Goal: Register for event/course

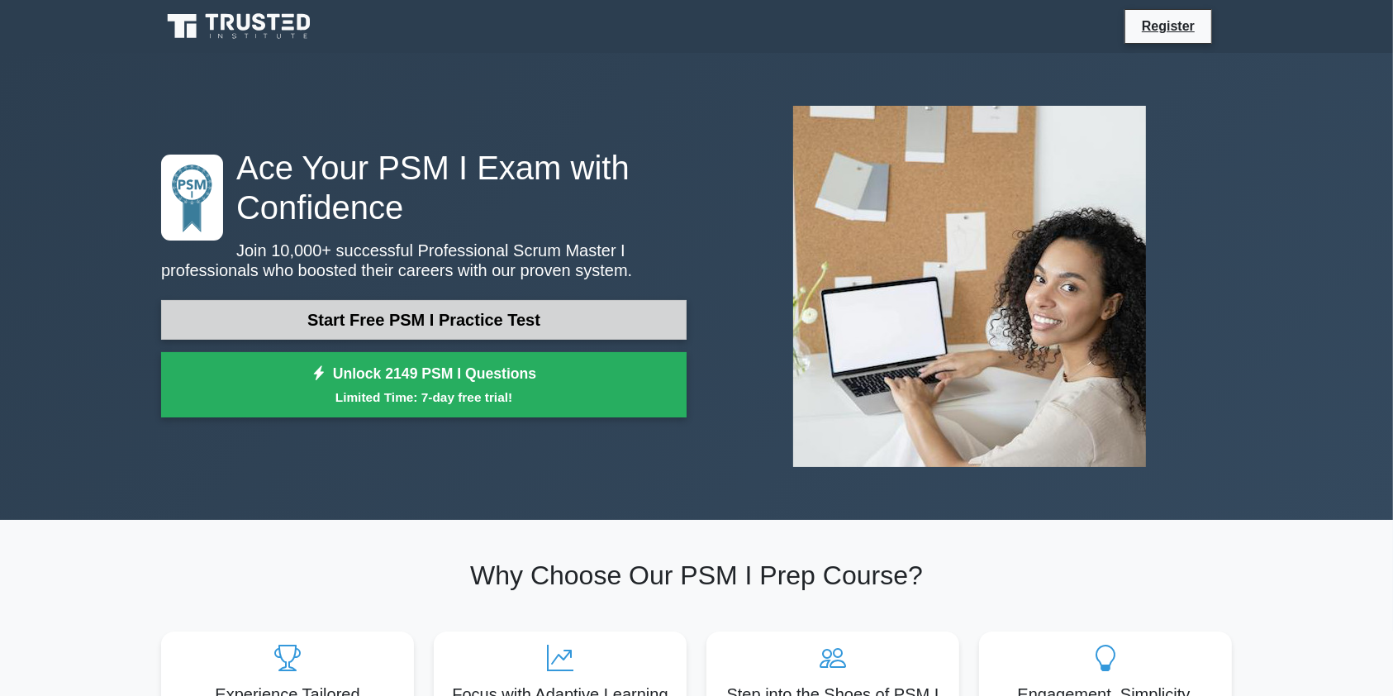
click at [404, 334] on link "Start Free PSM I Practice Test" at bounding box center [424, 320] width 526 height 40
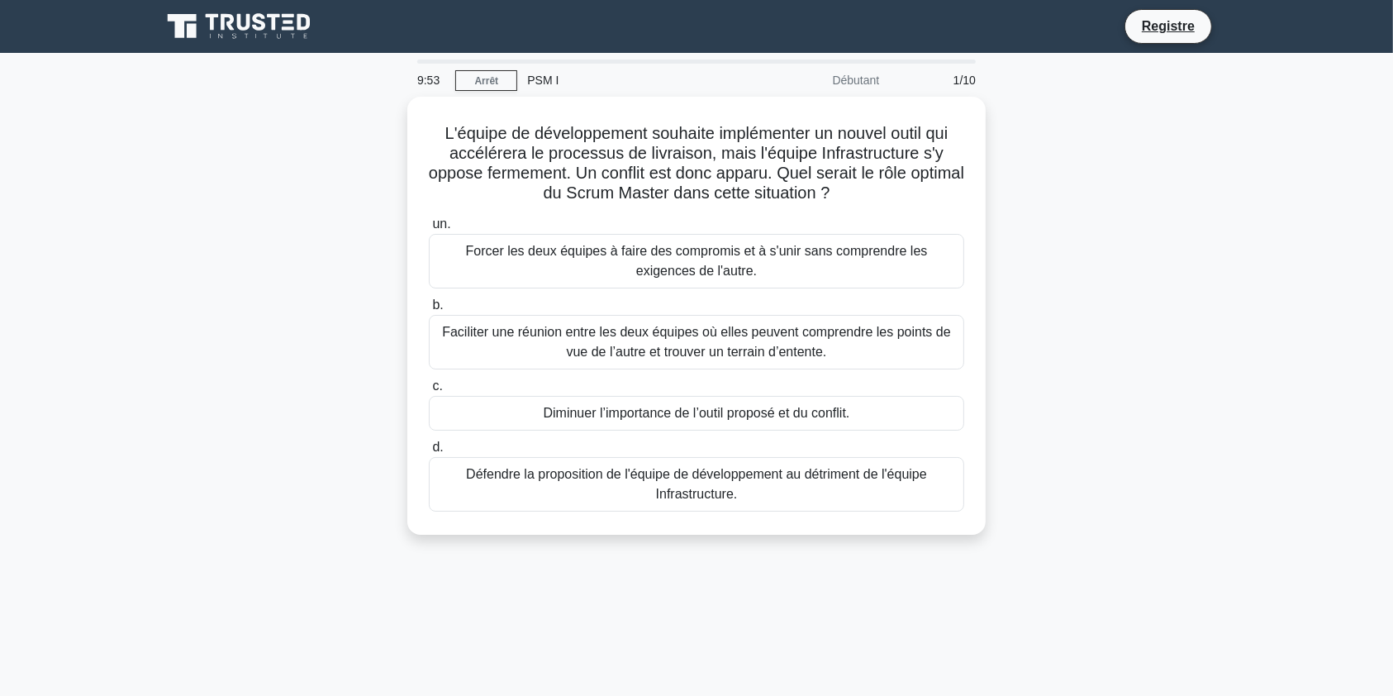
click at [226, 258] on div "L'équipe de développement souhaite implémenter un nouvel outil qui accélérera l…" at bounding box center [696, 326] width 1091 height 458
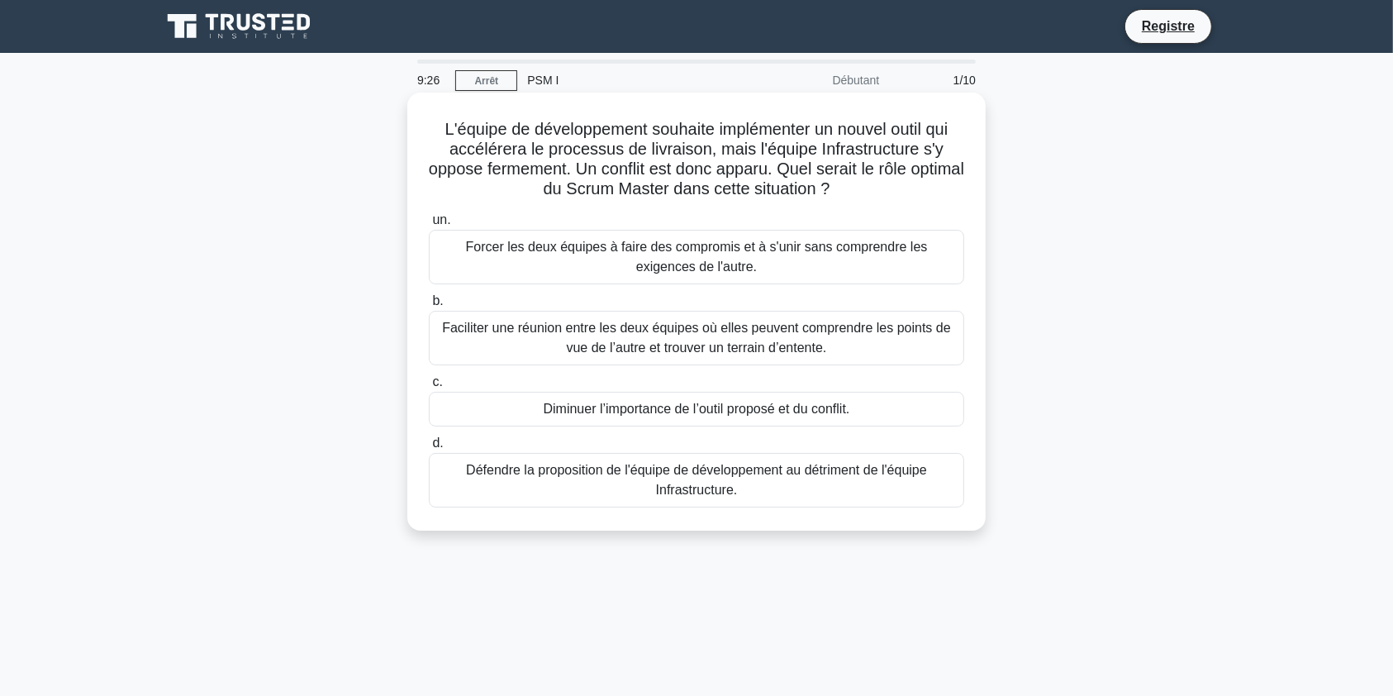
click at [668, 346] on font "Faciliter une réunion entre les deux équipes où elles peuvent comprendre les po…" at bounding box center [696, 338] width 509 height 34
click at [429, 307] on input "b. Faciliter une réunion entre les deux équipes où elles peuvent comprendre les…" at bounding box center [429, 301] width 0 height 11
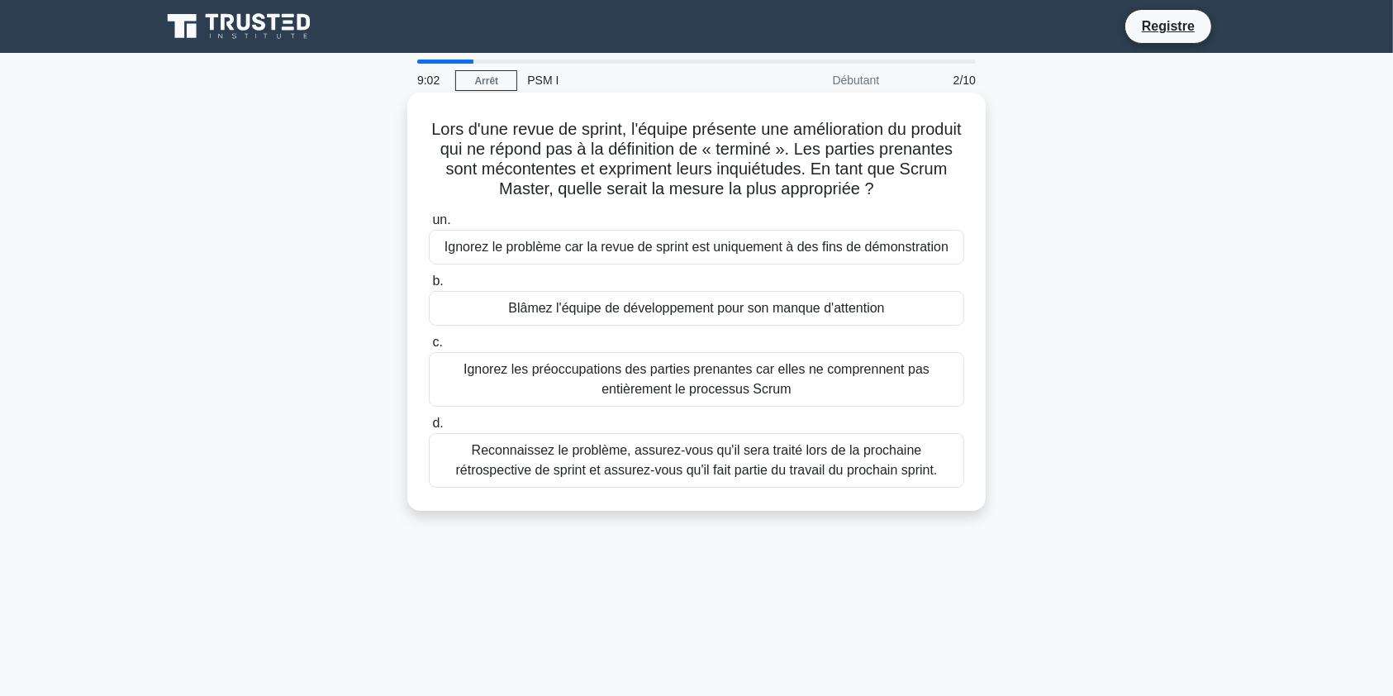
click at [621, 453] on font "Reconnaissez le problème, assurez-vous qu'il sera traité lors de la prochaine r…" at bounding box center [697, 460] width 482 height 34
click at [429, 429] on input "d. Reconnaissez le problème, assurez-vous qu'il sera traité lors de la prochain…" at bounding box center [429, 423] width 0 height 11
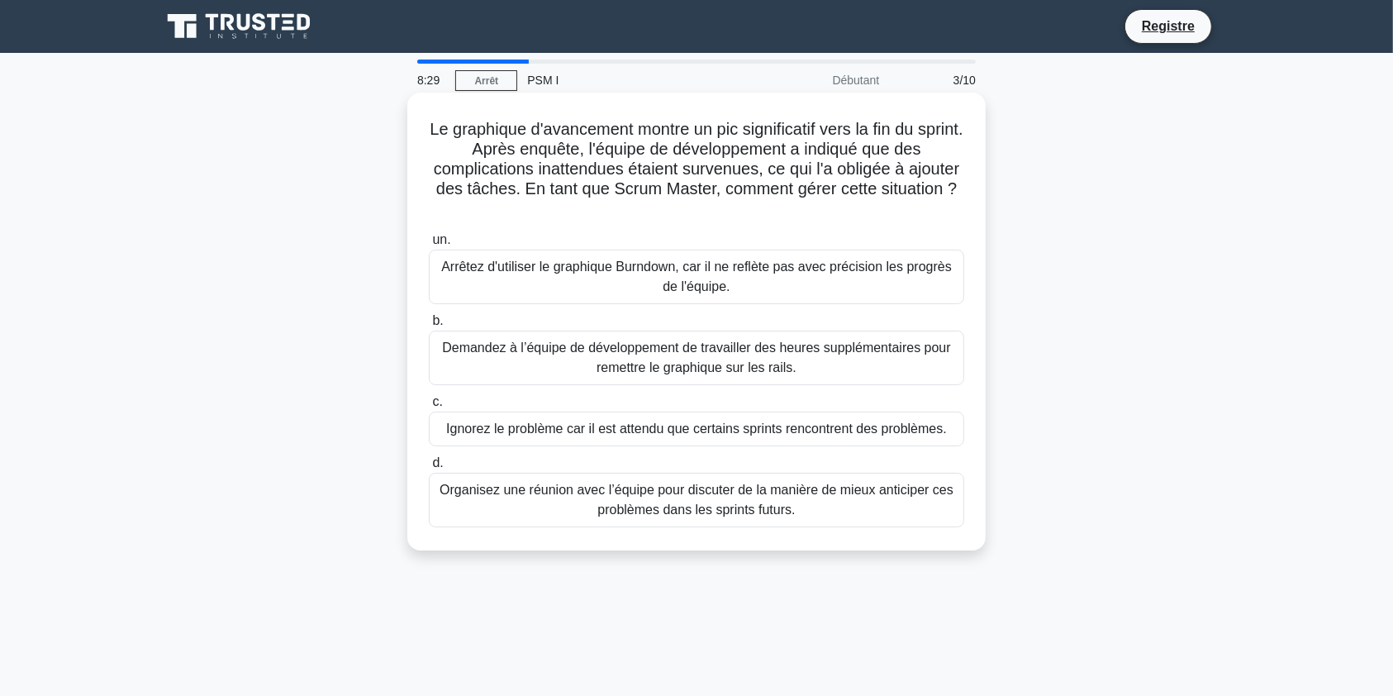
click at [694, 501] on font "Organisez une réunion avec l’équipe pour discuter de la manière de mieux antici…" at bounding box center [697, 500] width 514 height 34
click at [429, 469] on input "d. Organisez une réunion avec l’équipe pour discuter de la manière de mieux ant…" at bounding box center [429, 463] width 0 height 11
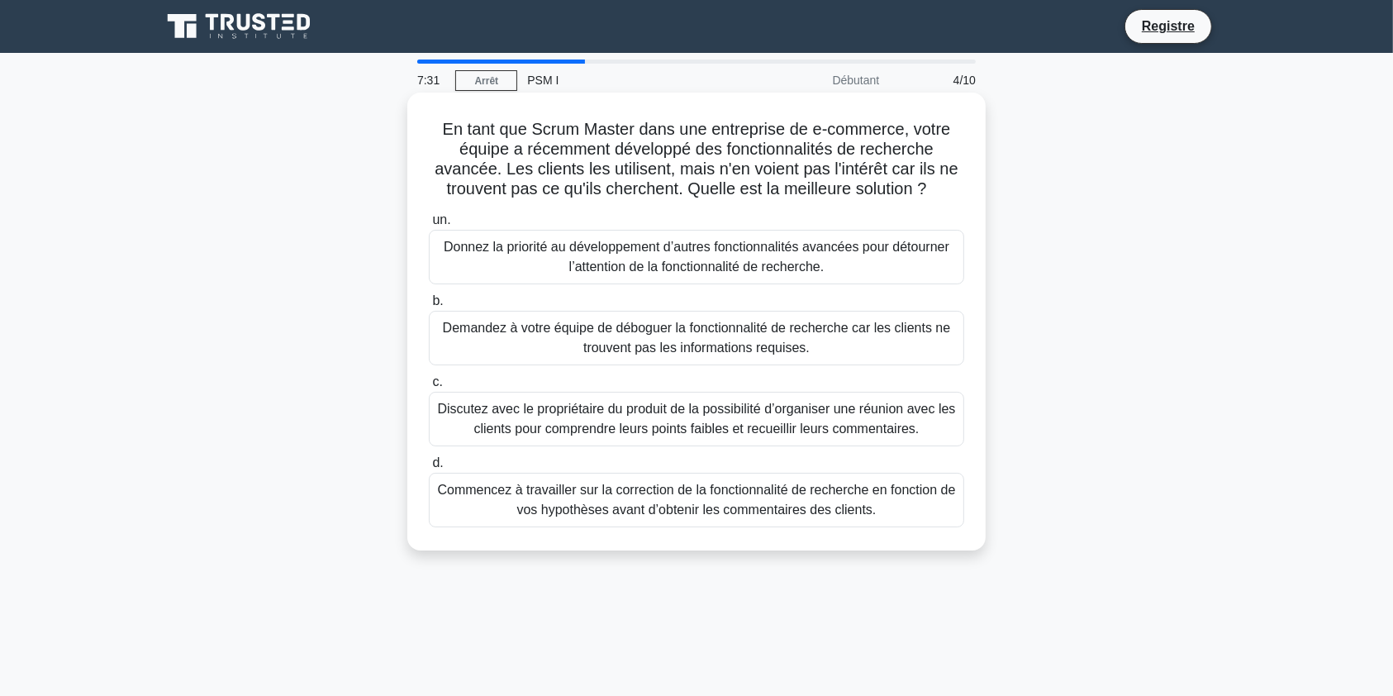
click at [599, 498] on font "Commencez à travailler sur la correction de la fonctionnalité de recherche en f…" at bounding box center [697, 500] width 518 height 34
click at [429, 469] on input "d. Commencez à travailler sur la correction de la fonctionnalité de recherche e…" at bounding box center [429, 463] width 0 height 11
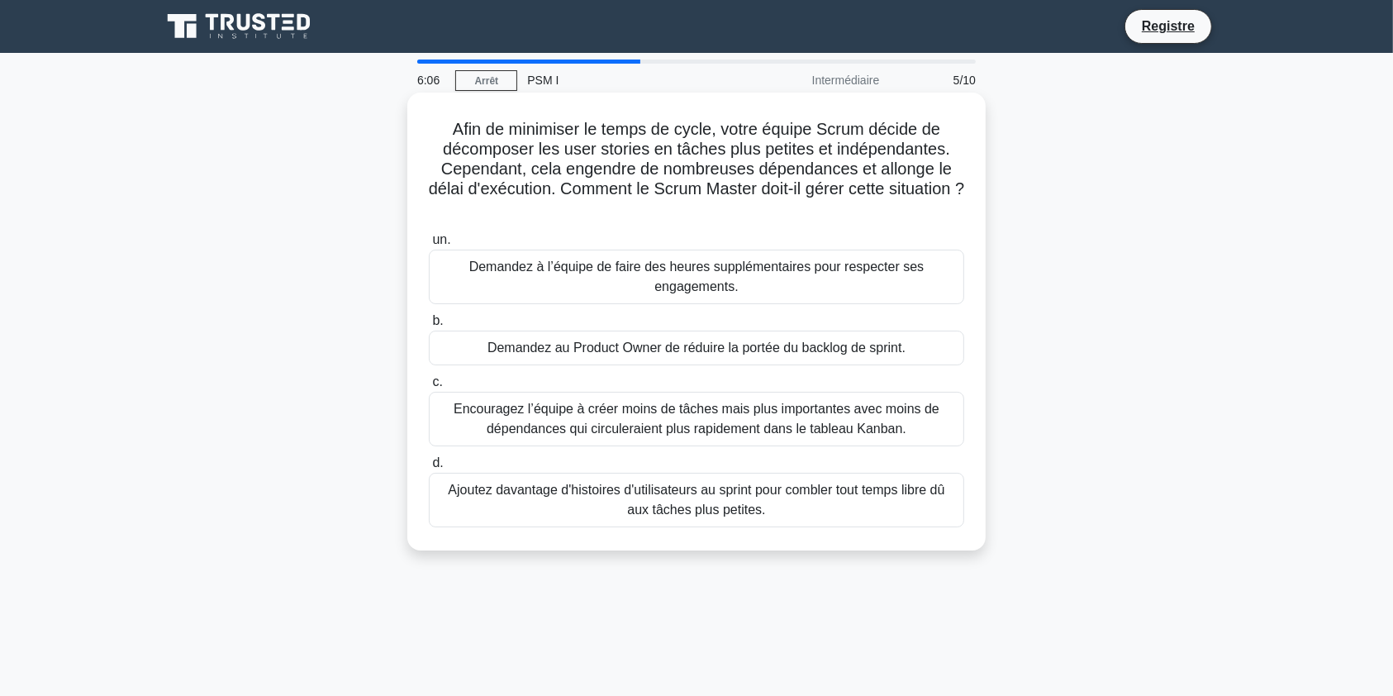
click at [582, 416] on font "Encouragez l’équipe à créer moins de tâches mais plus importantes avec moins de…" at bounding box center [697, 419] width 486 height 34
click at [429, 388] on input "c. Encouragez l’équipe à créer moins de tâches mais plus importantes avec moins…" at bounding box center [429, 382] width 0 height 11
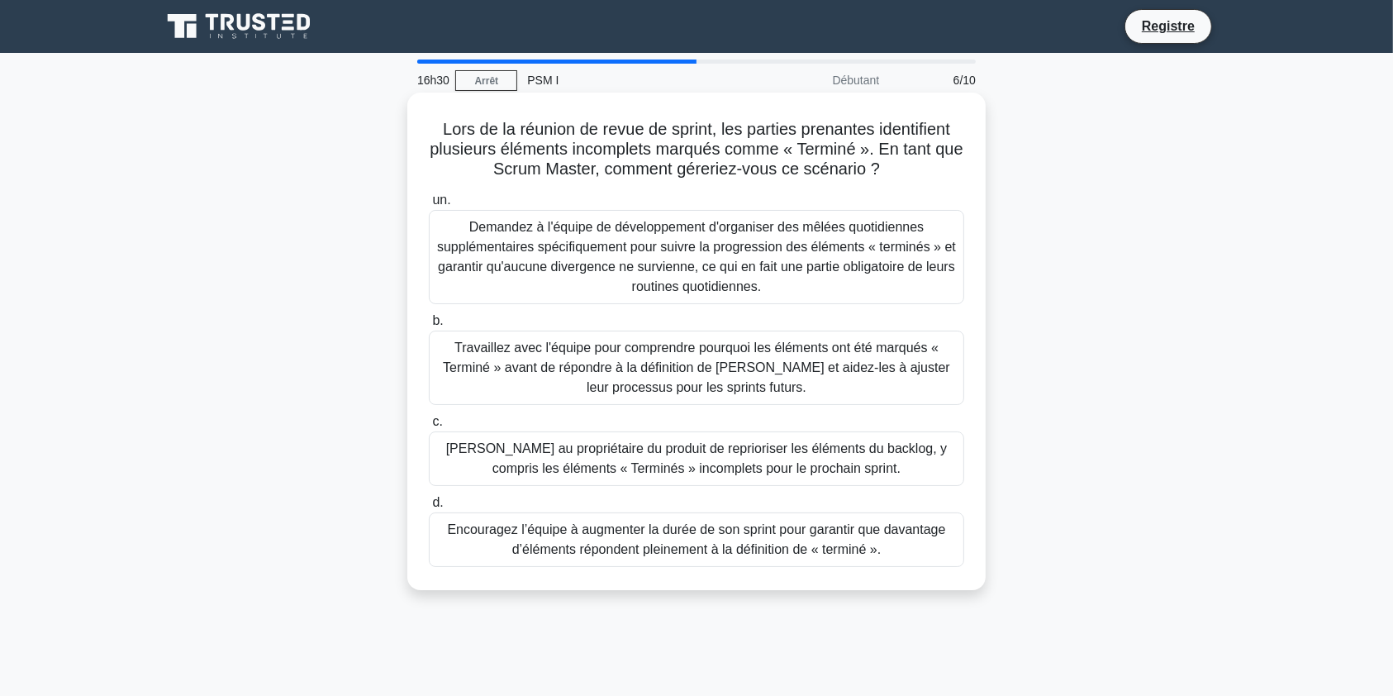
click at [599, 532] on font "Encouragez l’équipe à augmenter la durée de son sprint pour garantir que davant…" at bounding box center [696, 539] width 498 height 34
click at [429, 508] on input "d. Encouragez l’équipe à augmenter la durée de son sprint pour garantir que dav…" at bounding box center [429, 502] width 0 height 11
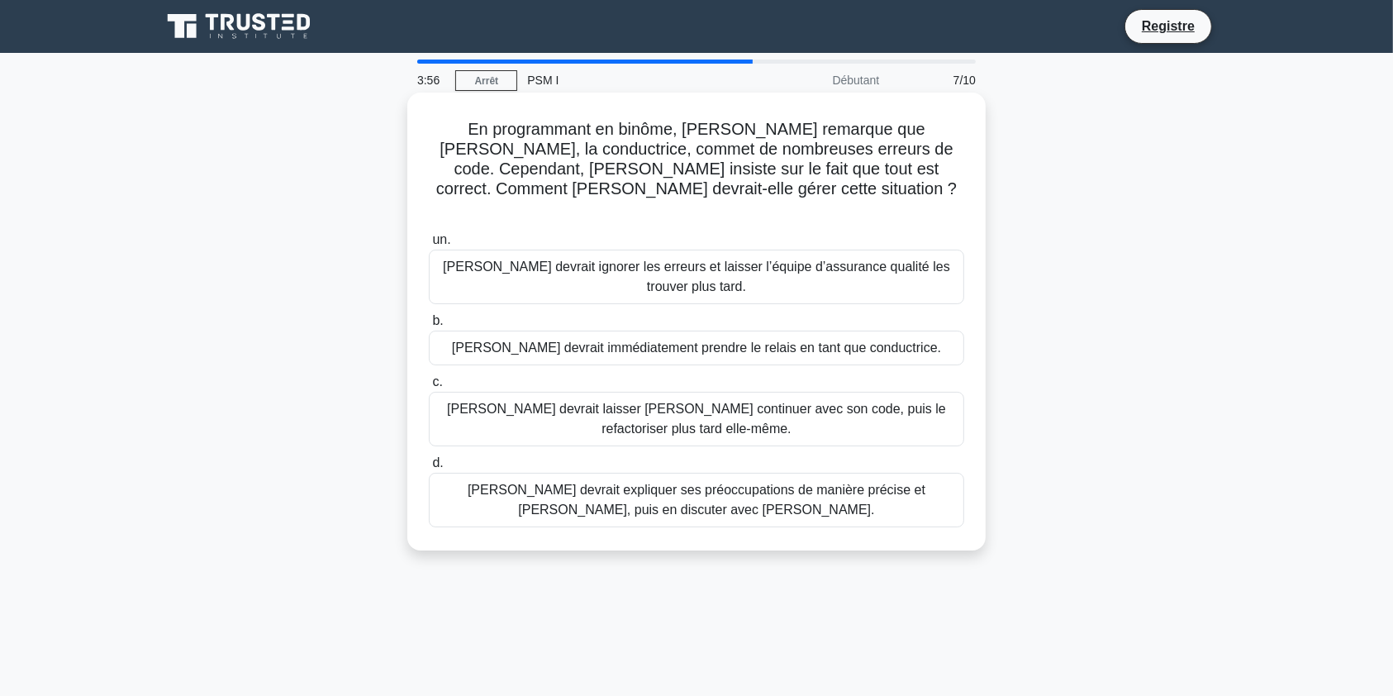
click at [845, 480] on font "Lisa devrait expliquer ses préoccupations de manière précise et claire, puis en…" at bounding box center [696, 500] width 521 height 40
click at [429, 458] on input "d. Lisa devrait expliquer ses préoccupations de manière précise et claire, puis…" at bounding box center [429, 463] width 0 height 11
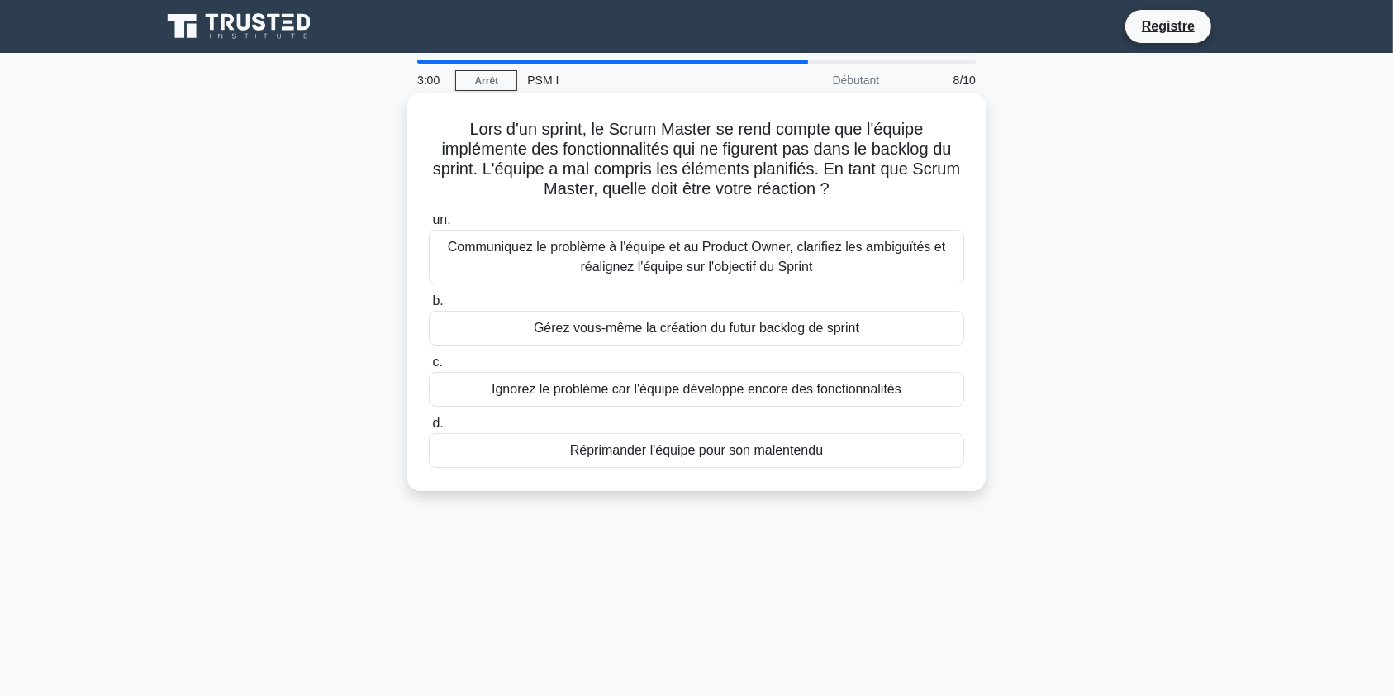
click at [540, 266] on font "Communiquez le problème à l'équipe et au Product Owner, clarifiez les ambiguïté…" at bounding box center [696, 257] width 521 height 40
click at [429, 226] on input "un. Communiquez le problème à l'équipe et au Product Owner, clarifiez les ambig…" at bounding box center [429, 220] width 0 height 11
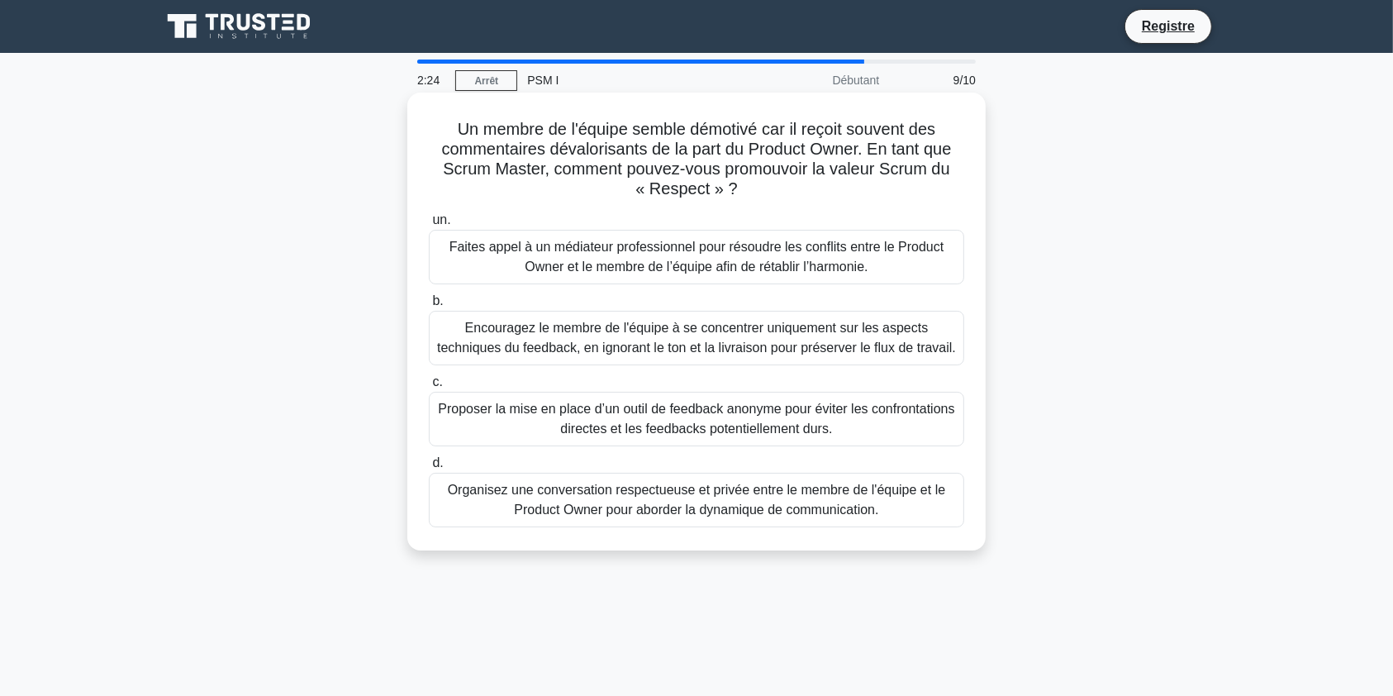
click at [542, 512] on font "Organisez une conversation respectueuse et privée entre le membre de l'équipe e…" at bounding box center [697, 500] width 498 height 34
click at [429, 469] on input "d. Organisez une conversation respectueuse et privée entre le membre de l'équip…" at bounding box center [429, 463] width 0 height 11
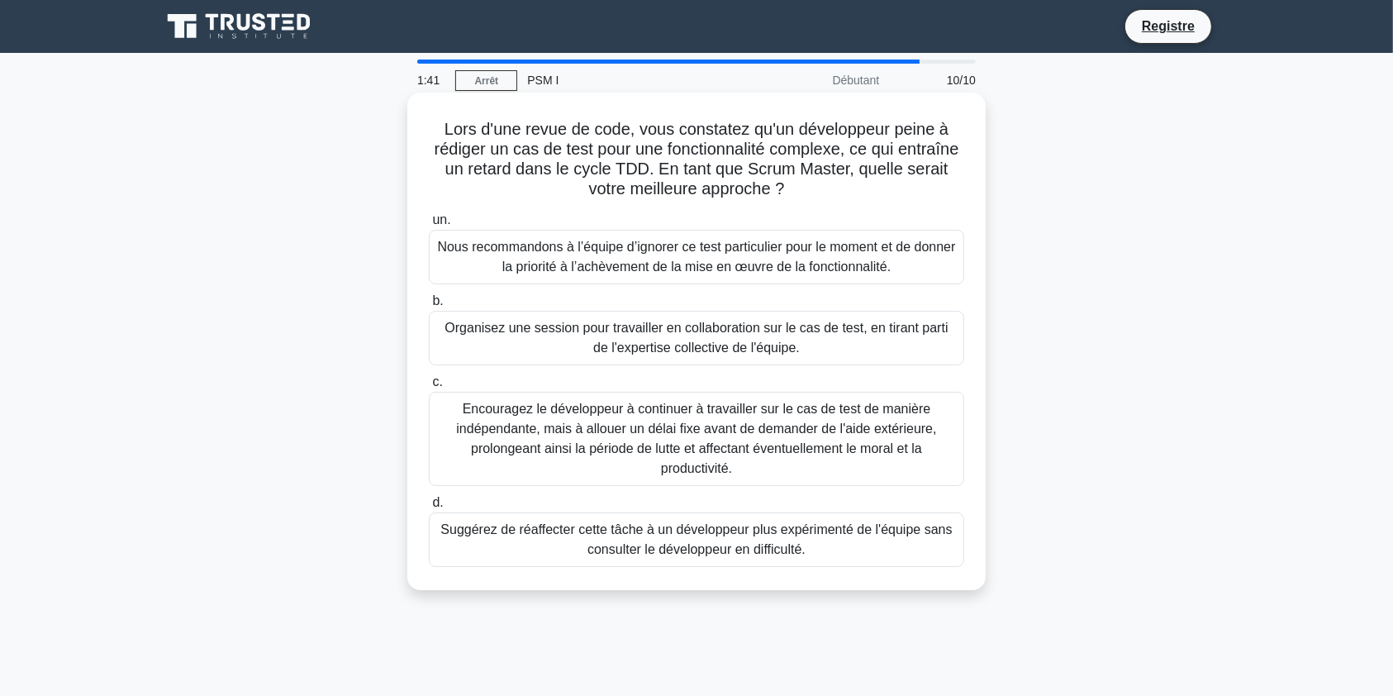
click at [597, 339] on font "Organisez une session pour travailler en collaboration sur le cas de test, en t…" at bounding box center [696, 338] width 521 height 40
click at [429, 307] on input "b. Organisez une session pour travailler en collaboration sur le cas de test, e…" at bounding box center [429, 301] width 0 height 11
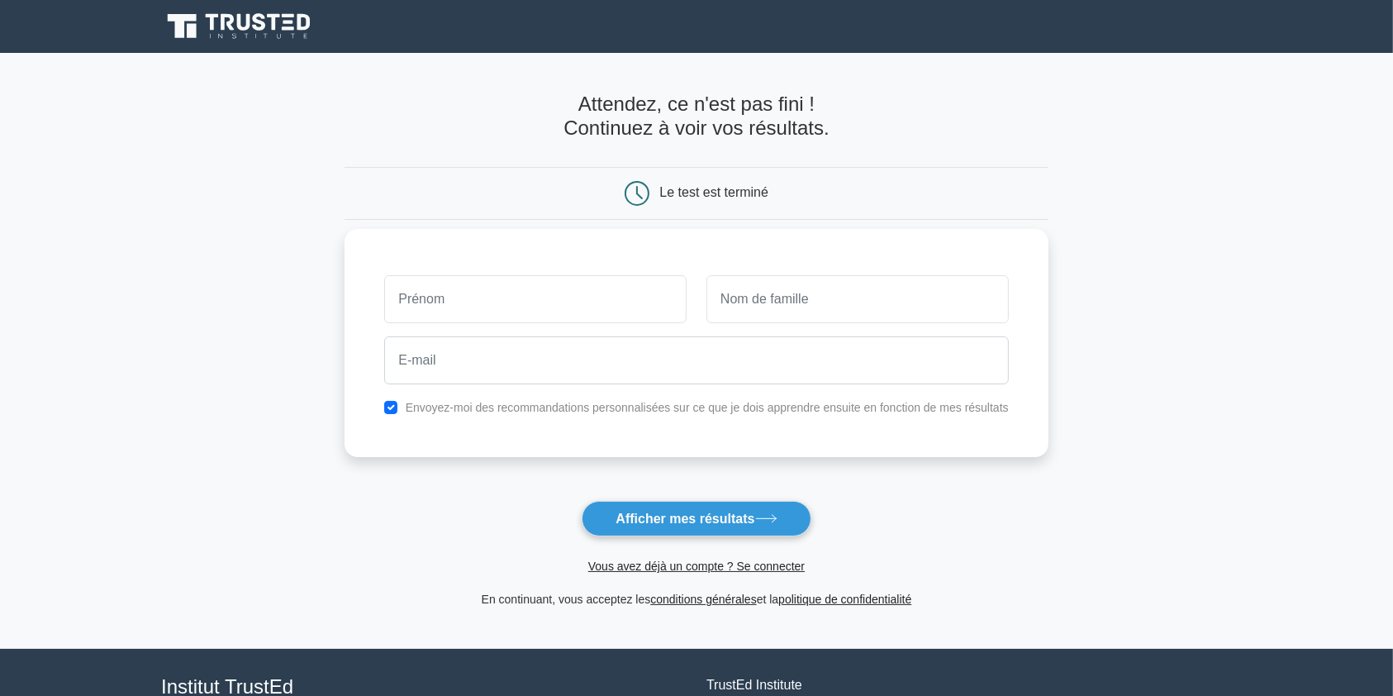
click at [567, 313] on input "text" at bounding box center [535, 299] width 302 height 48
type input "aziz"
click at [766, 305] on input "text" at bounding box center [858, 299] width 302 height 48
type input "Dabbou"
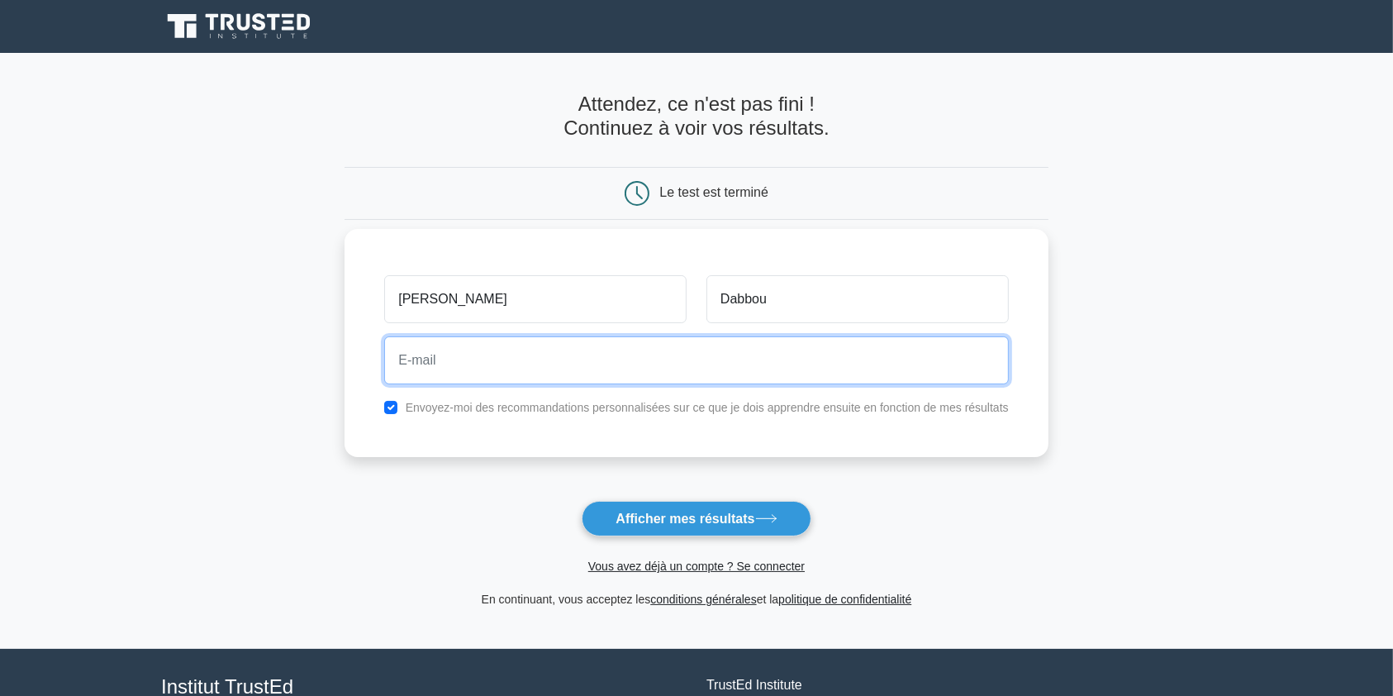
click at [759, 360] on input "email" at bounding box center [696, 360] width 624 height 48
type input "azizdabbou@outlook.fr"
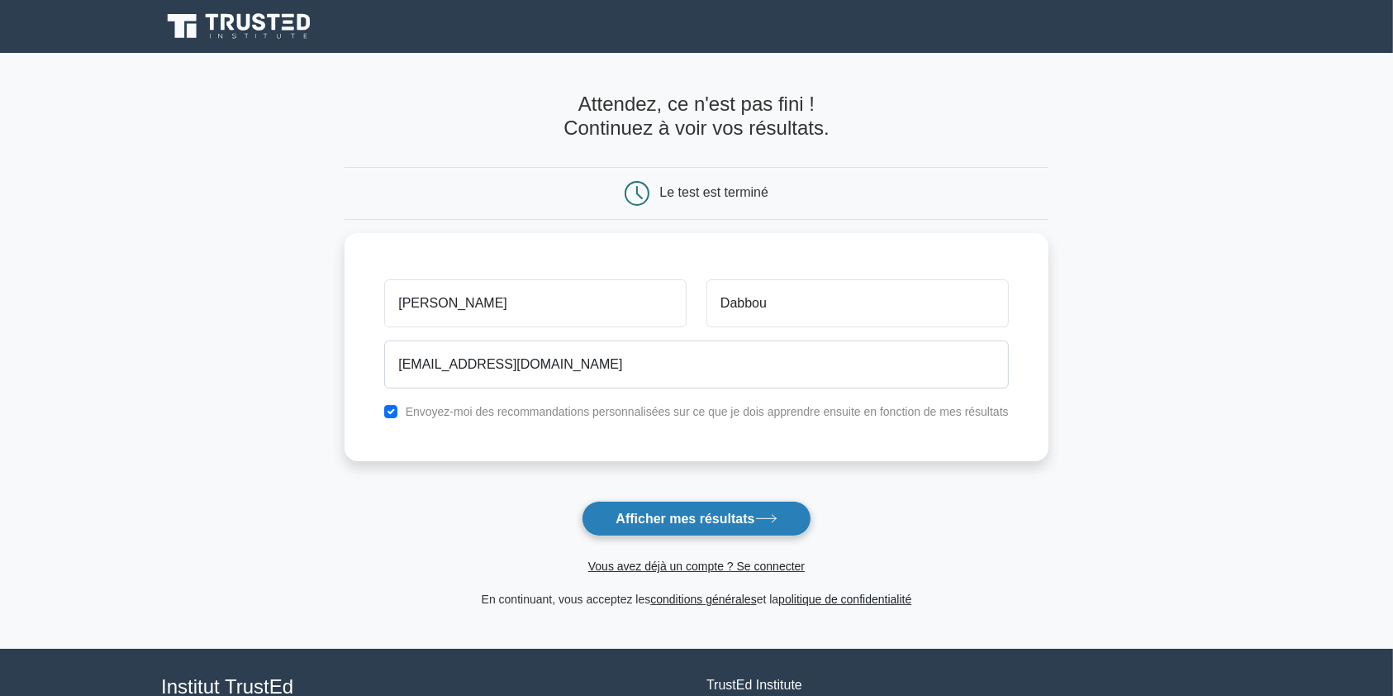
click at [723, 522] on font "Afficher mes résultats" at bounding box center [685, 518] width 139 height 14
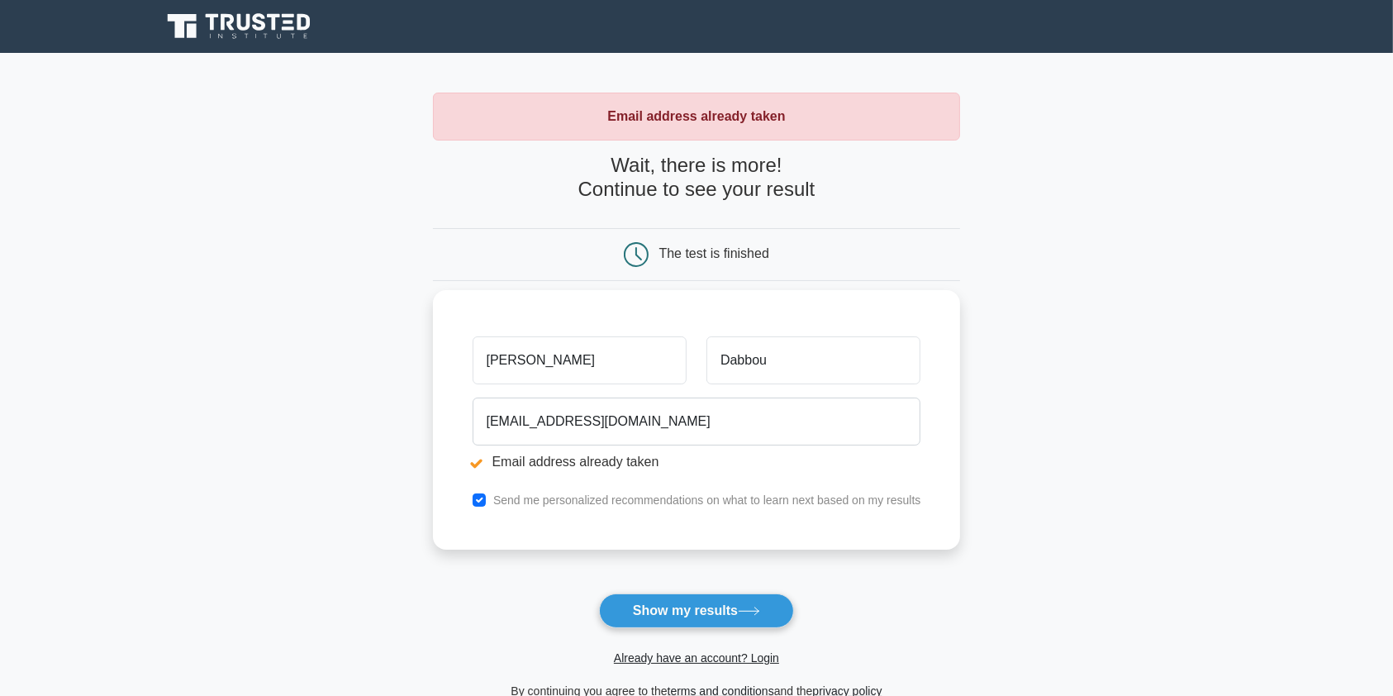
scroll to position [138, 0]
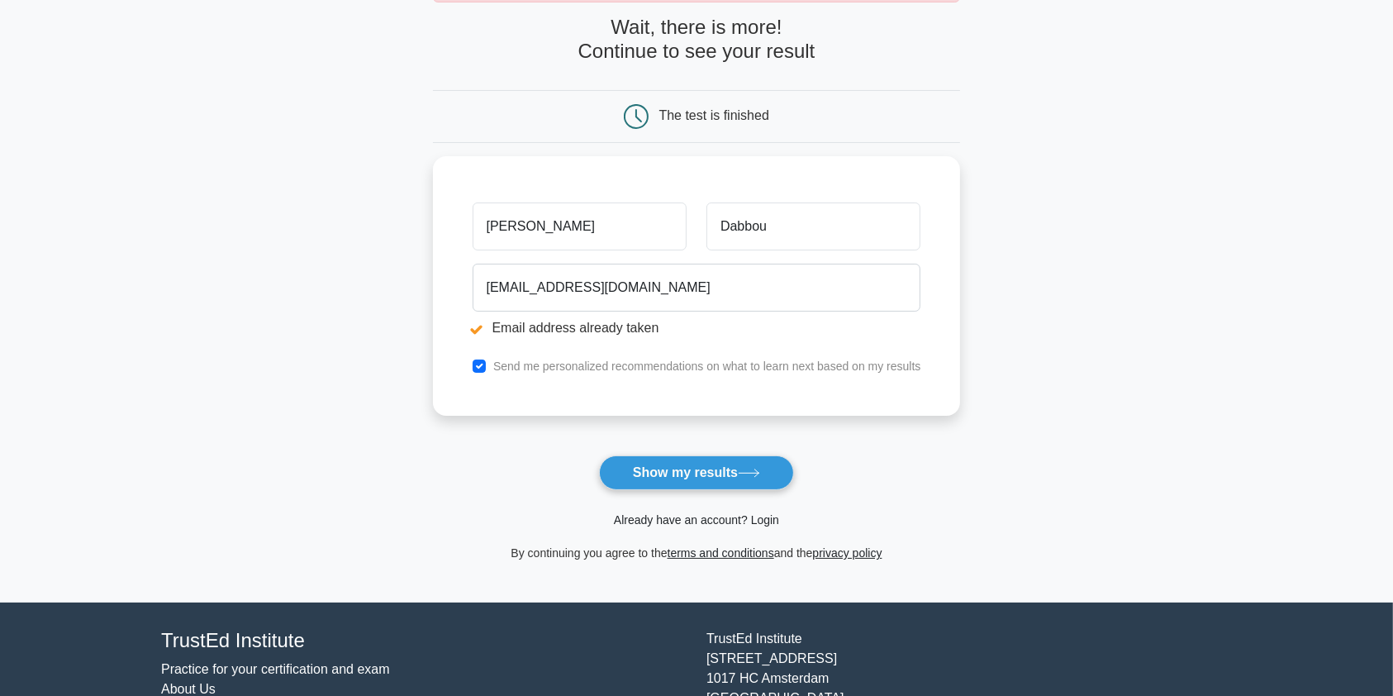
click at [718, 526] on link "Already have an account? Login" at bounding box center [696, 519] width 165 height 13
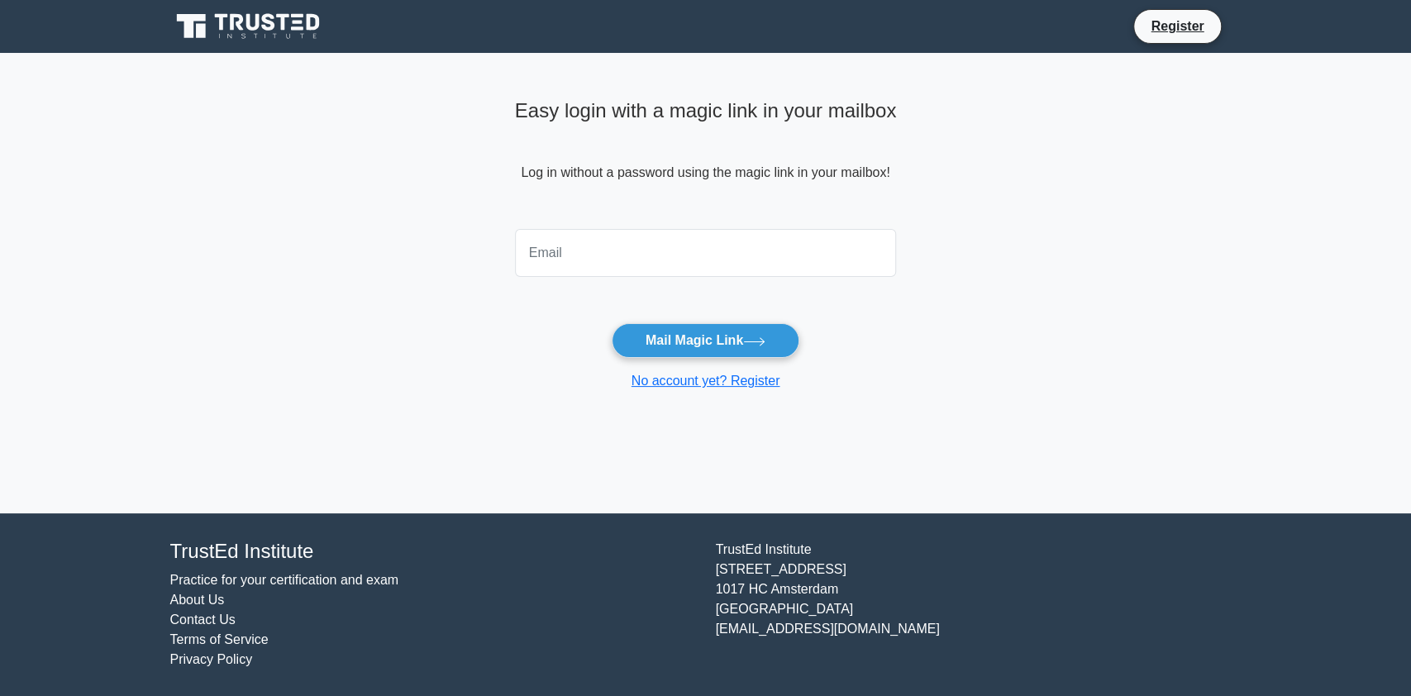
click at [626, 268] on input "email" at bounding box center [706, 253] width 382 height 48
type input "[EMAIL_ADDRESS][DOMAIN_NAME]"
click at [649, 326] on button "Mail Magic Link" at bounding box center [705, 340] width 188 height 35
